Goal: Navigation & Orientation: Understand site structure

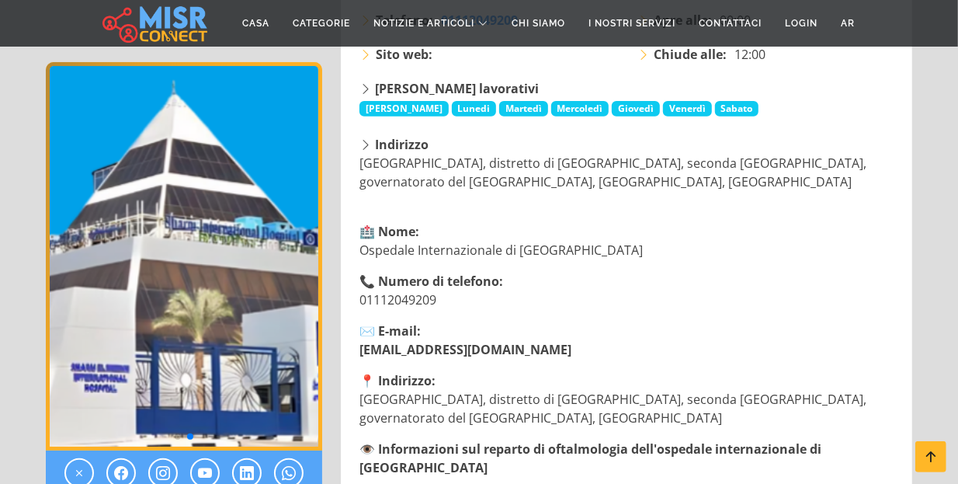
scroll to position [327, 0]
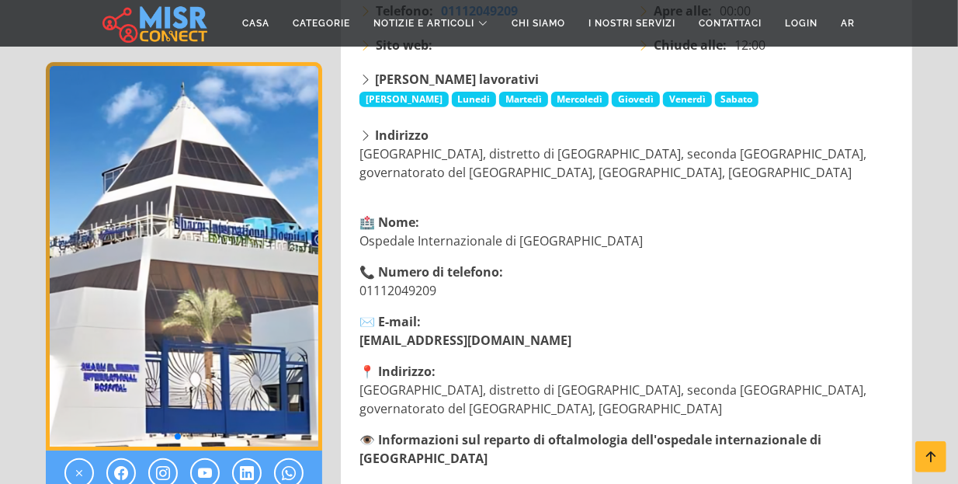
click at [747, 27] on font "Contattaci" at bounding box center [730, 23] width 63 height 11
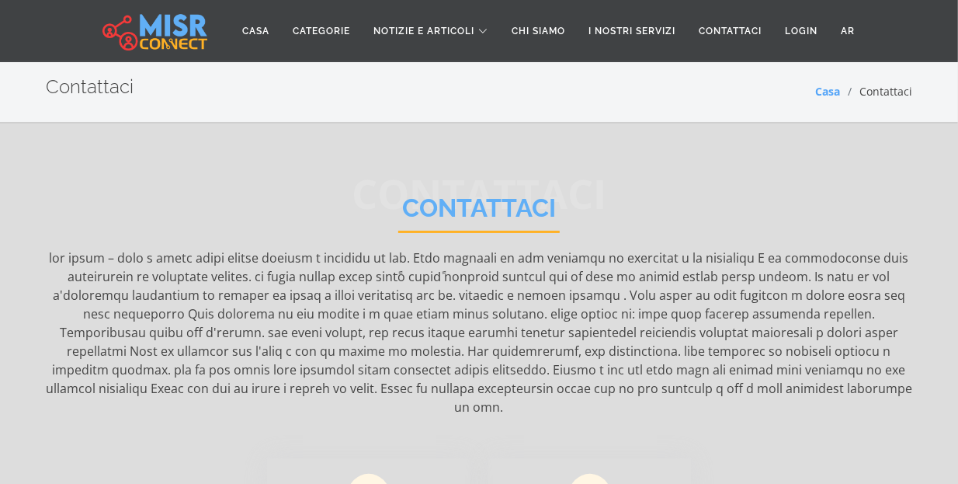
click at [245, 34] on font "Casa" at bounding box center [256, 31] width 27 height 11
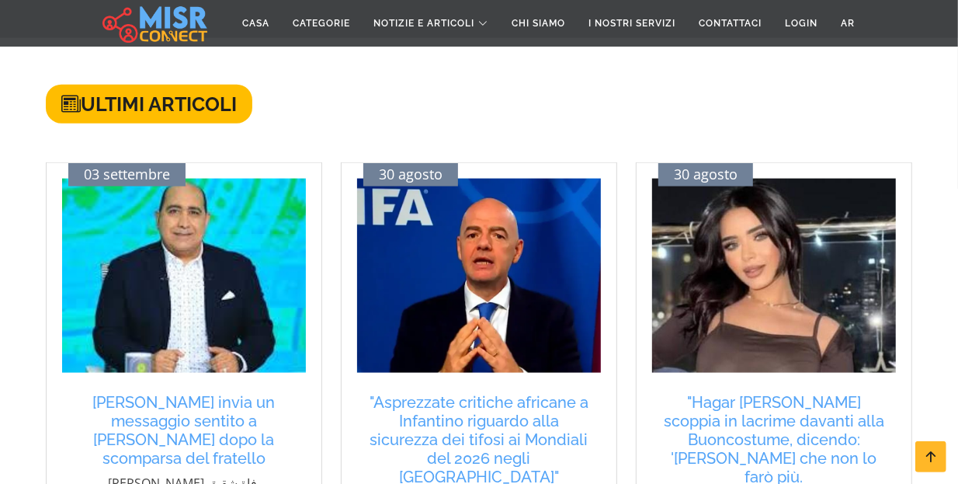
scroll to position [949, 0]
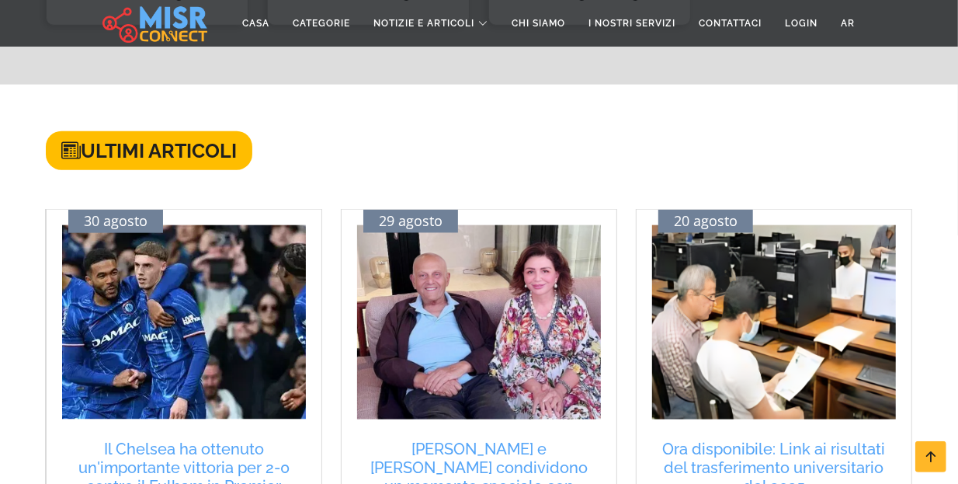
click at [533, 23] on font "Chi siamo" at bounding box center [539, 23] width 54 height 11
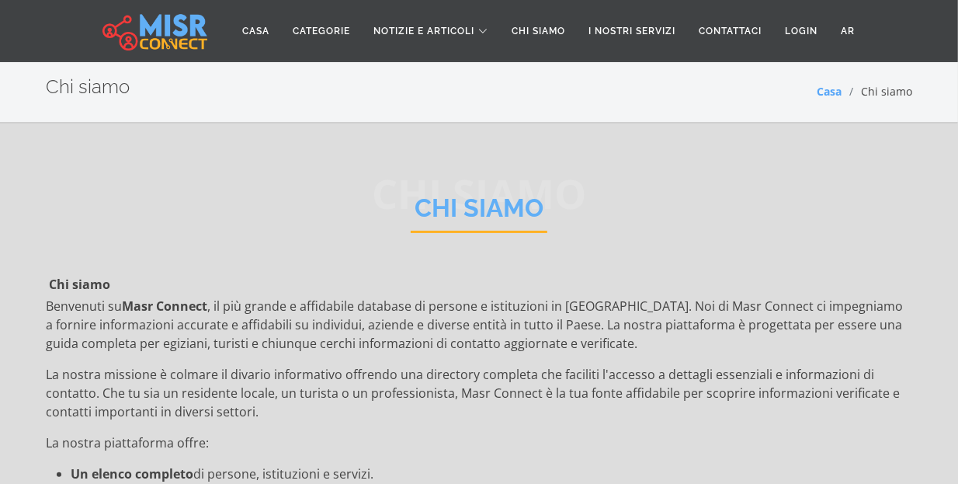
click at [637, 30] on font "I nostri servizi" at bounding box center [632, 31] width 87 height 11
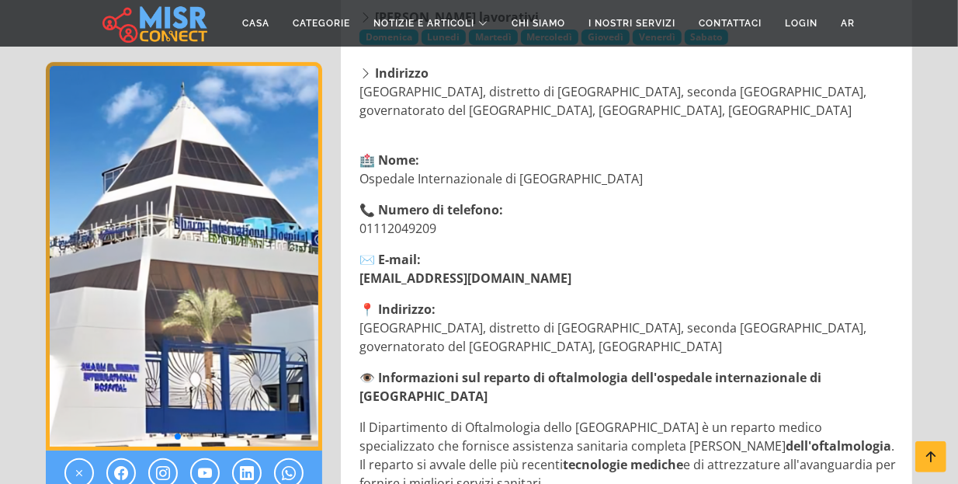
scroll to position [389, 0]
